Goal: Information Seeking & Learning: Learn about a topic

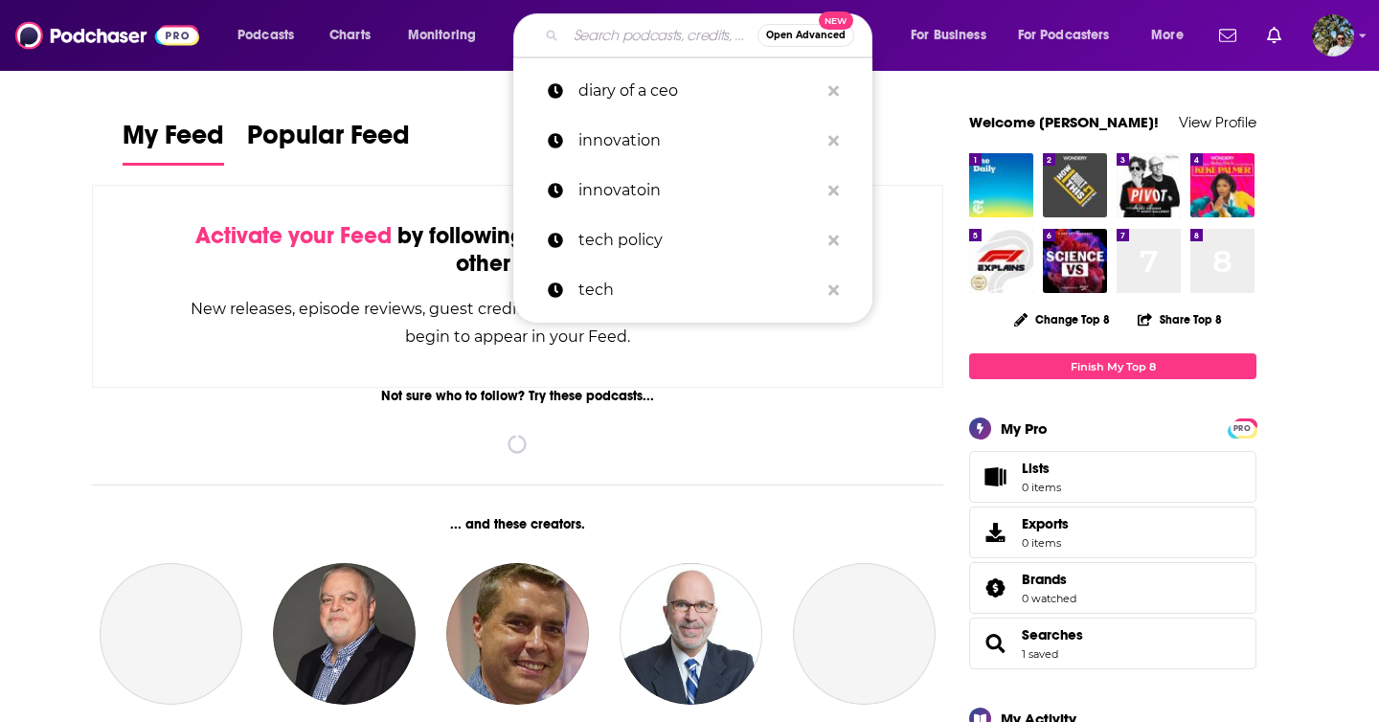
click at [640, 38] on input "Search podcasts, credits, & more..." at bounding box center [662, 35] width 192 height 31
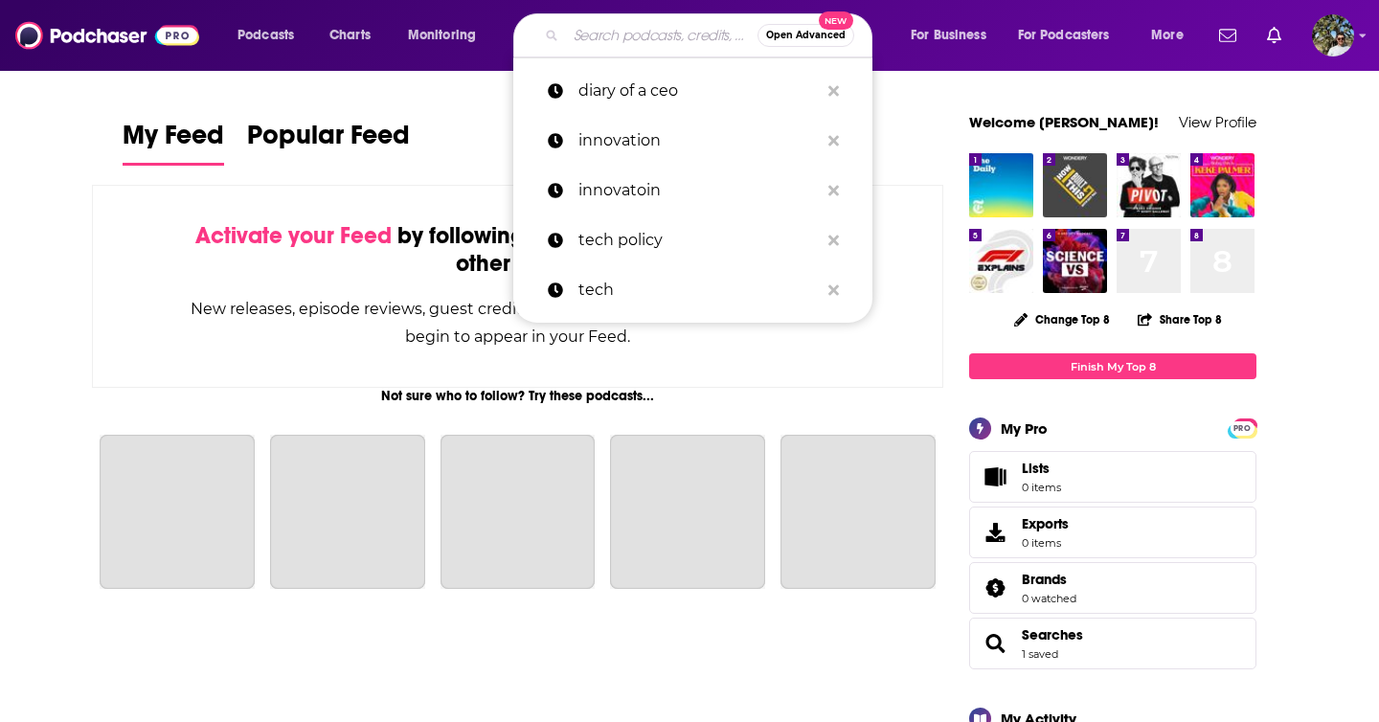
paste input "[PERSON_NAME]"
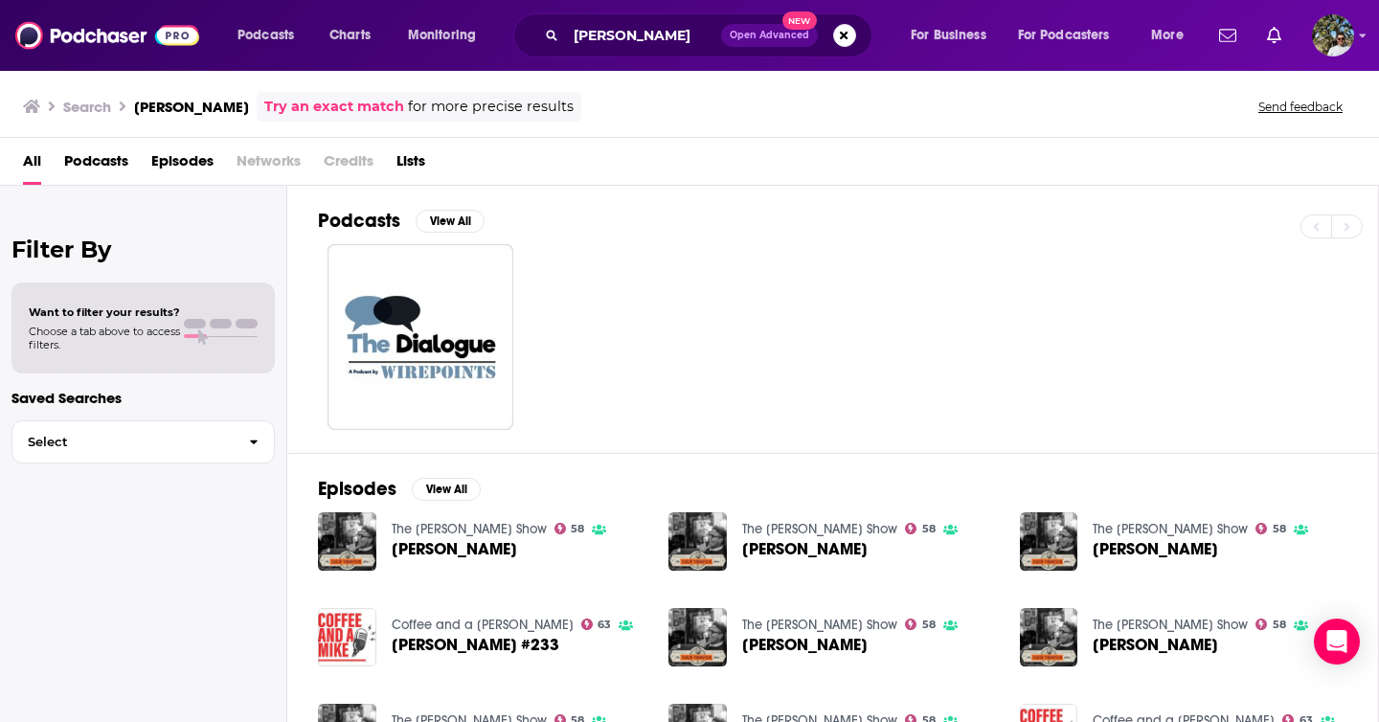
click at [346, 161] on span "Credits" at bounding box center [349, 165] width 50 height 39
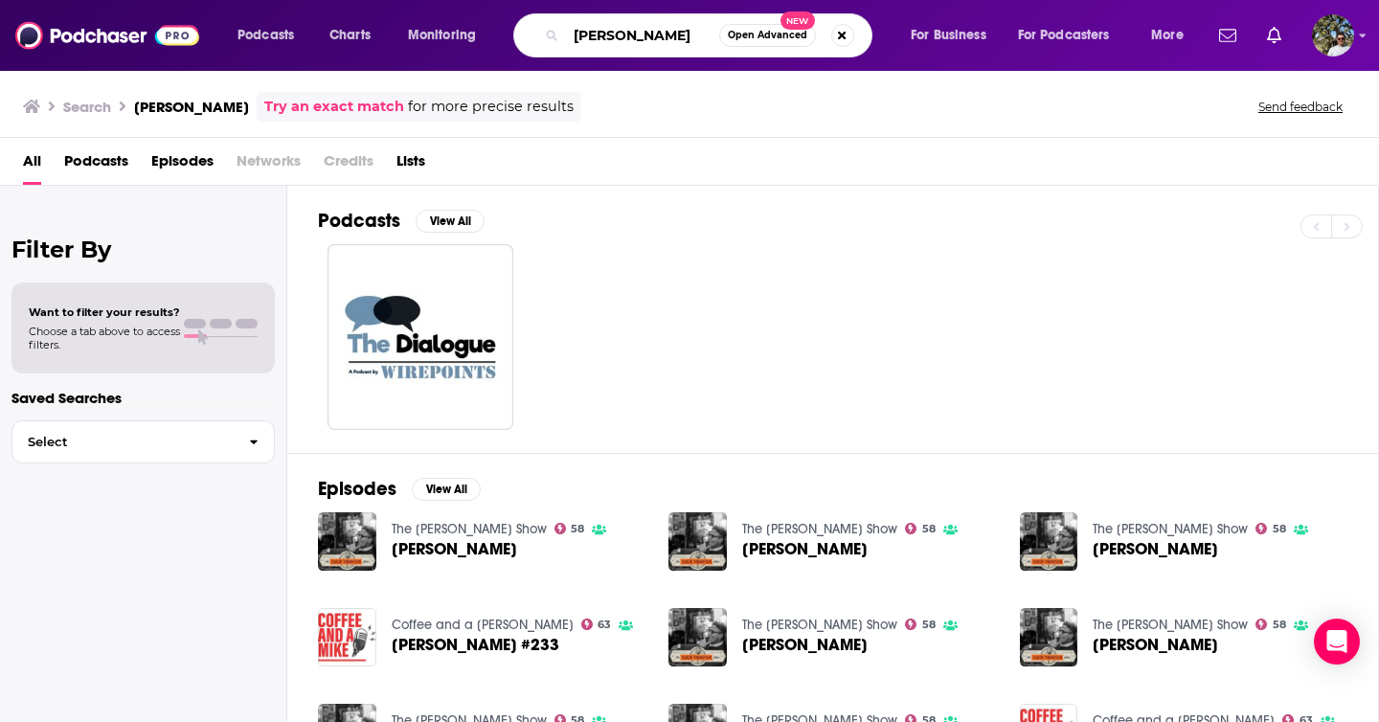
click at [684, 33] on input "[PERSON_NAME]" at bounding box center [642, 35] width 153 height 31
type input "[PERSON_NAME]"
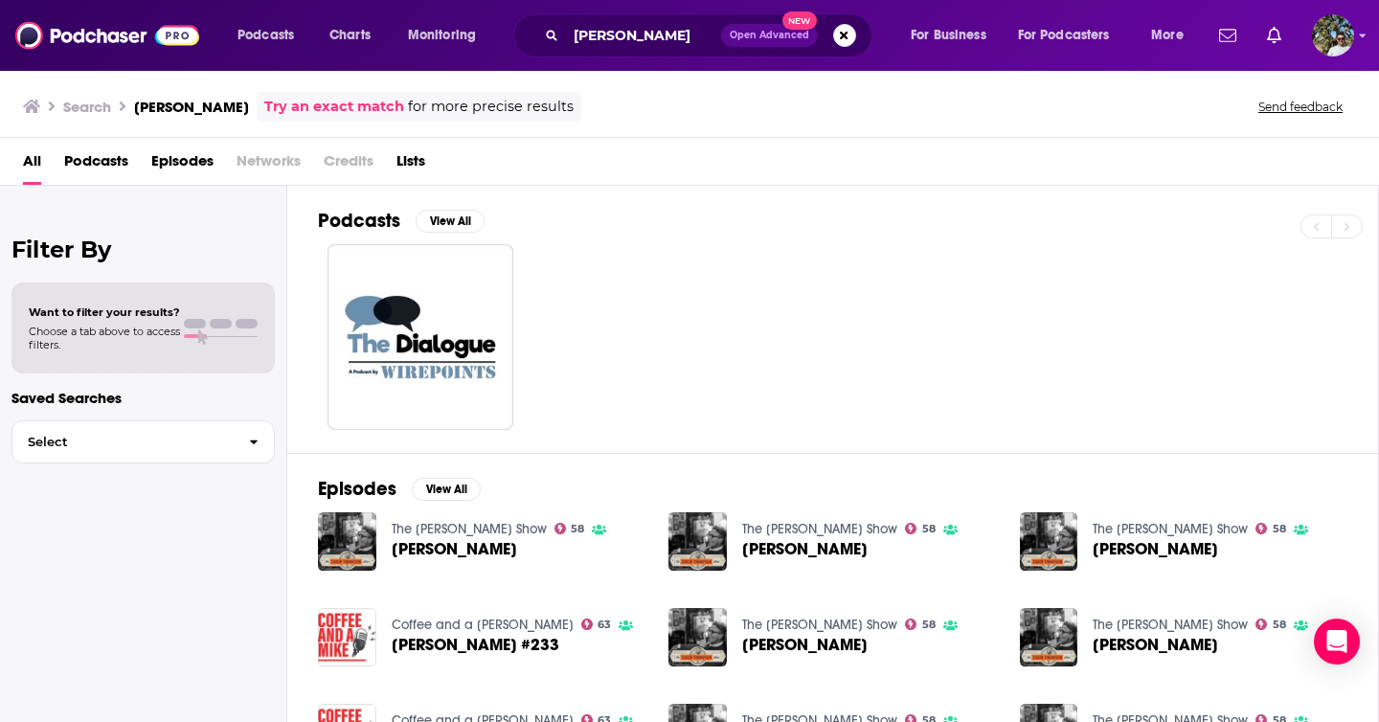
click at [356, 152] on span "Credits" at bounding box center [349, 165] width 50 height 39
click at [347, 171] on span "Credits" at bounding box center [349, 165] width 50 height 39
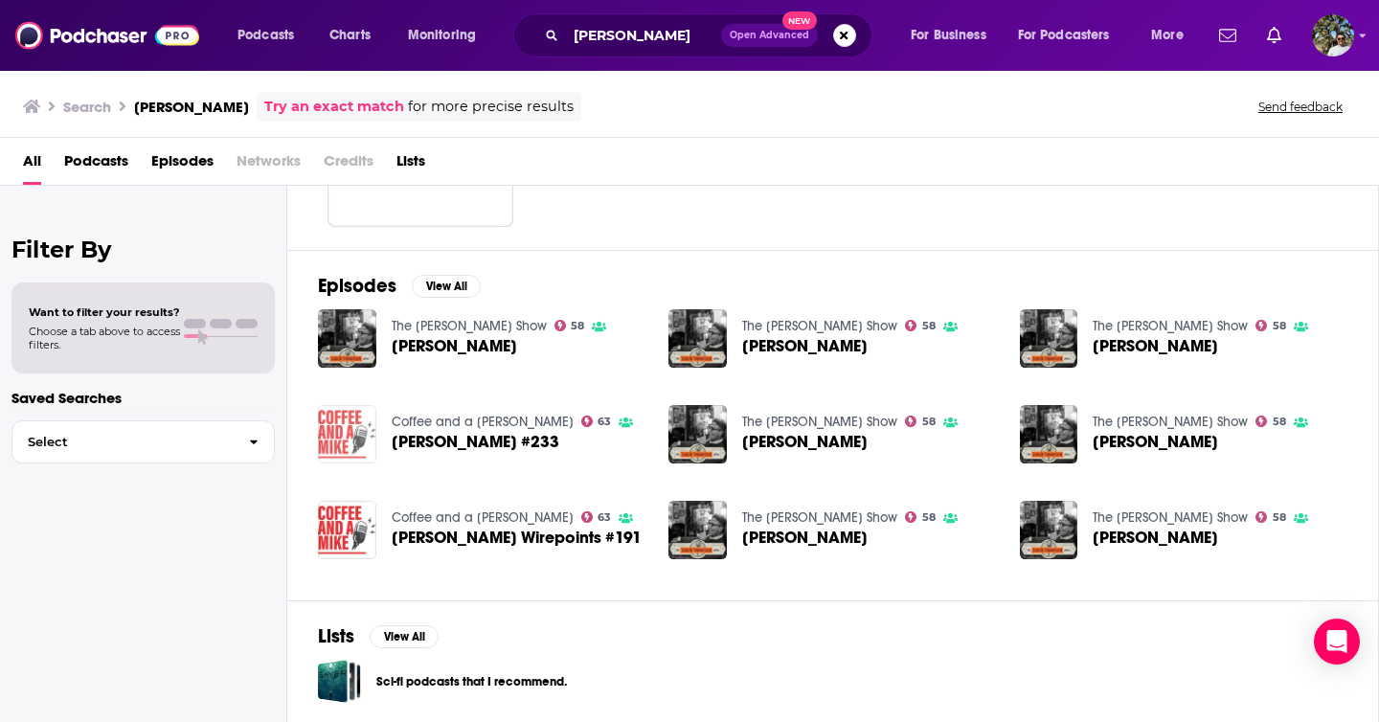
click at [361, 436] on img "Ted Dabrowski #233" at bounding box center [347, 434] width 58 height 58
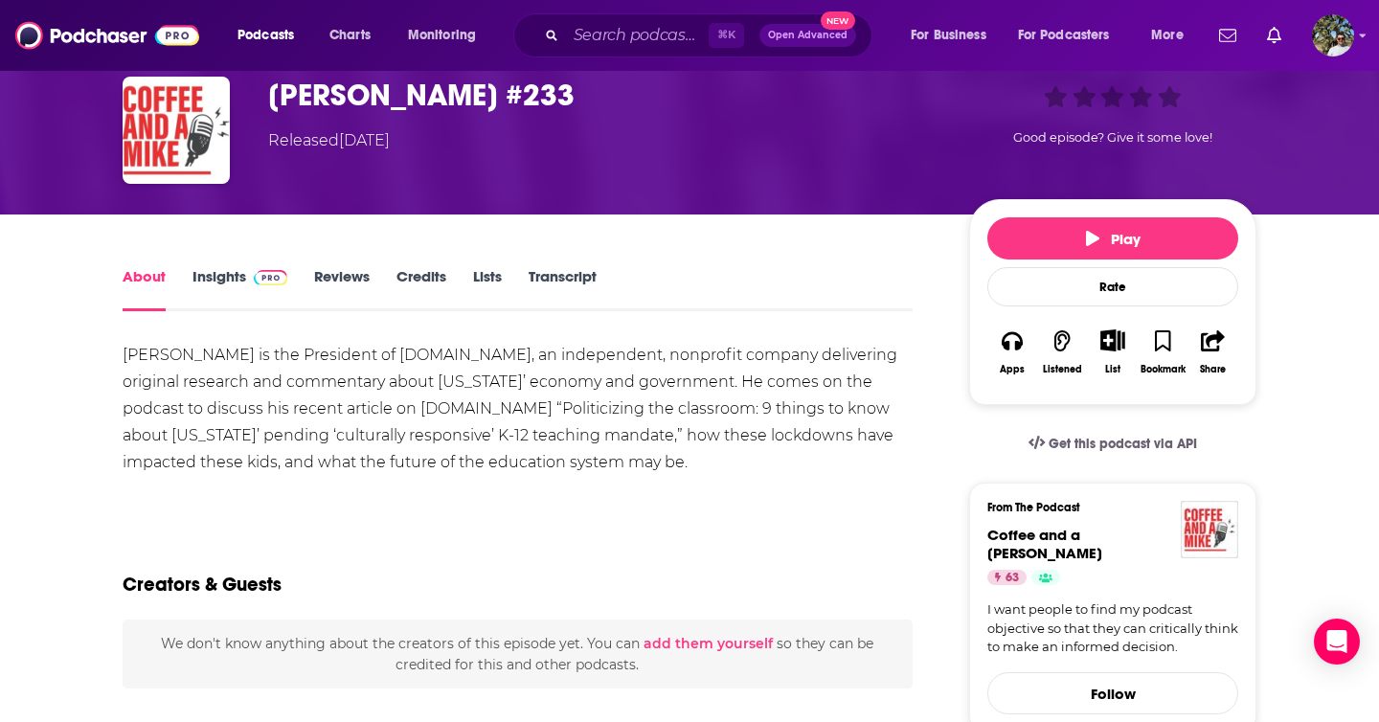
scroll to position [91, 0]
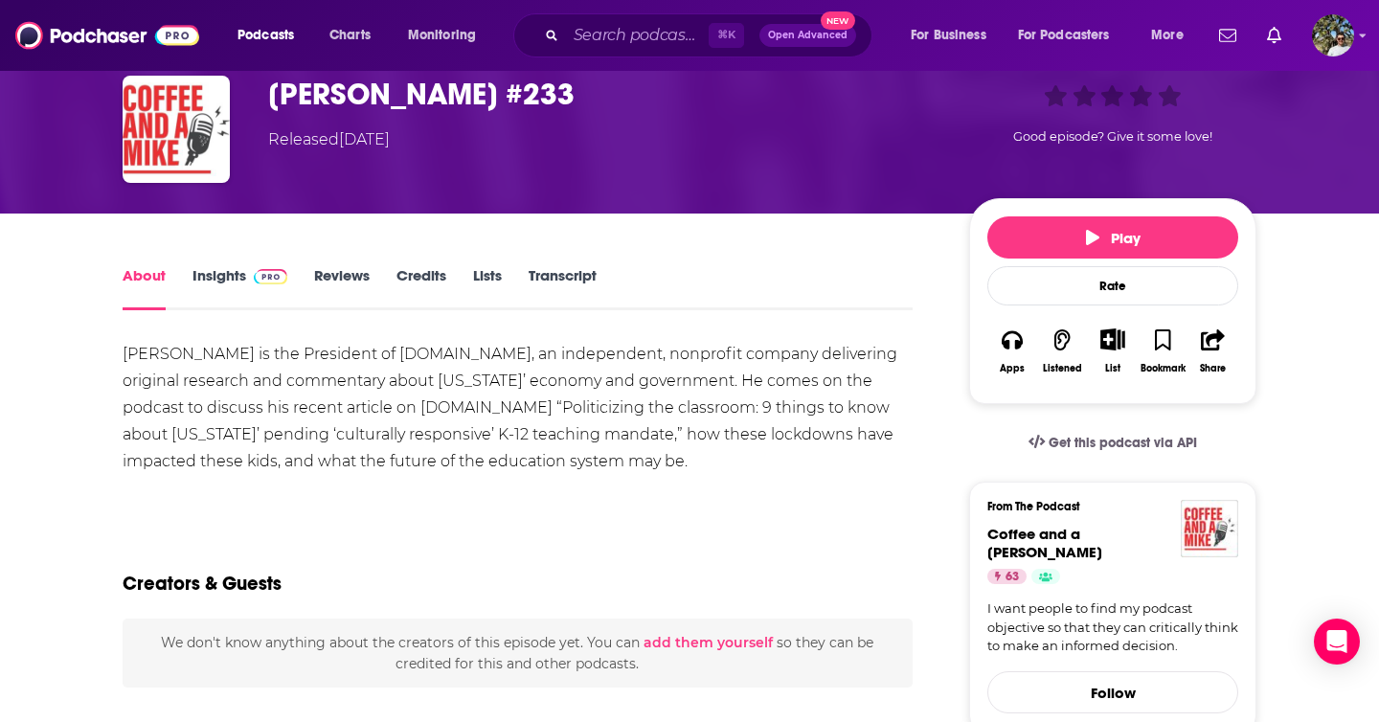
click at [319, 357] on div "[PERSON_NAME] is the President of [DOMAIN_NAME], an independent, nonprofit comp…" at bounding box center [518, 408] width 790 height 134
drag, startPoint x: 233, startPoint y: 350, endPoint x: 450, endPoint y: 341, distance: 217.5
click at [450, 341] on div "[PERSON_NAME] is the President of [DOMAIN_NAME], an independent, nonprofit comp…" at bounding box center [518, 408] width 790 height 134
